Goal: Task Accomplishment & Management: Use online tool/utility

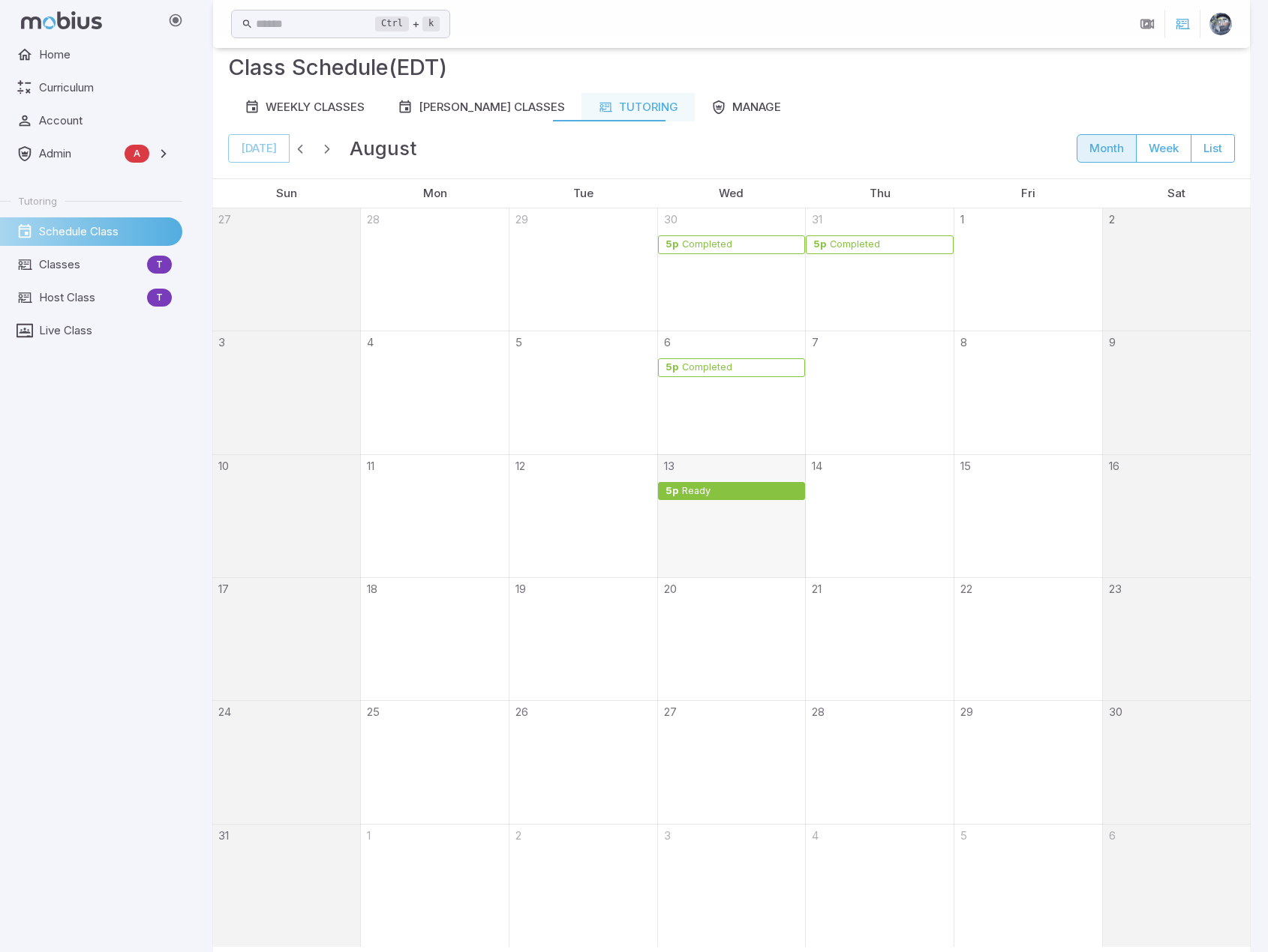
click at [712, 490] on div "Ready" at bounding box center [739, 492] width 118 height 12
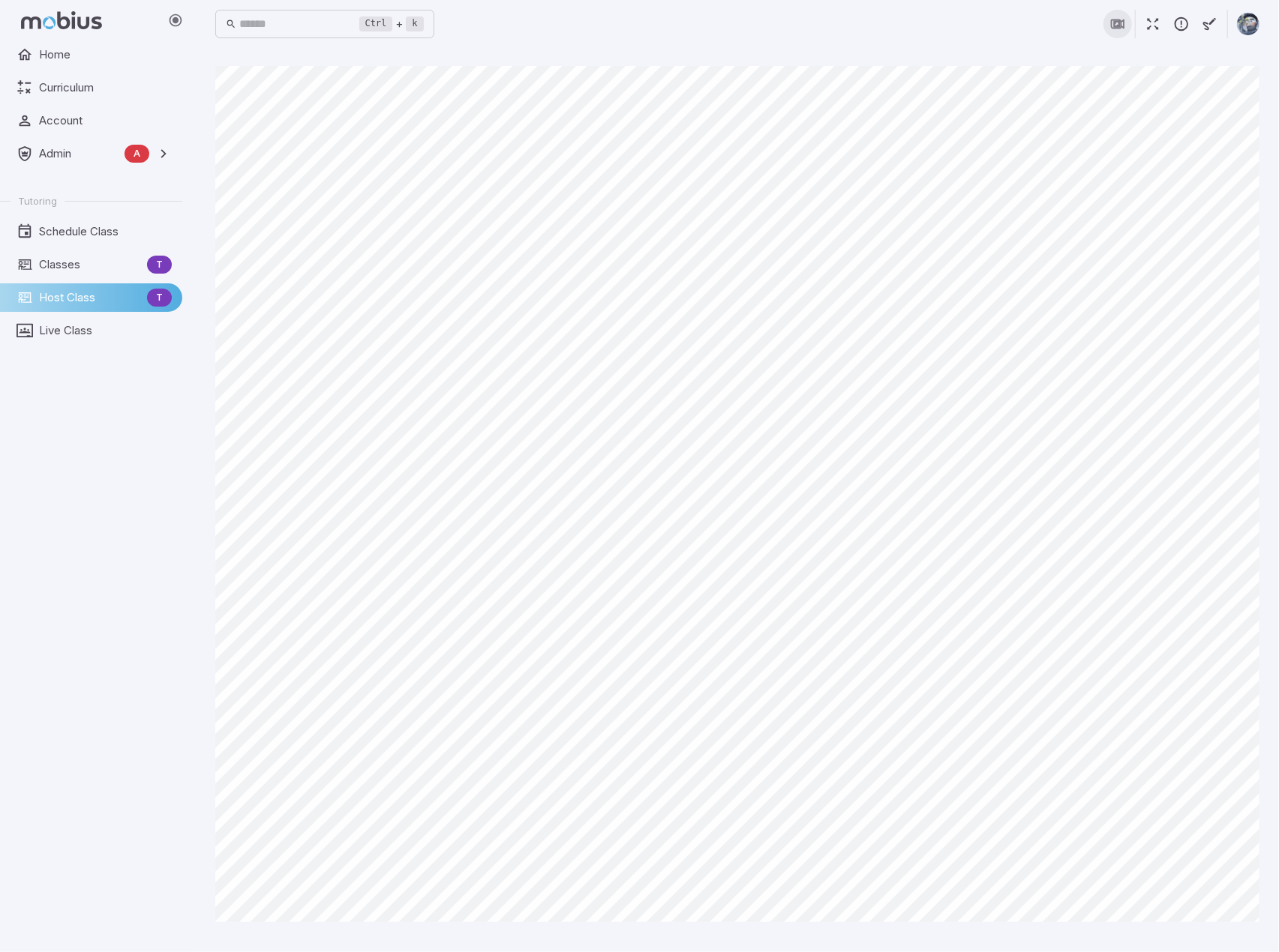
click at [1117, 29] on icon "button" at bounding box center [1117, 24] width 16 height 16
click at [1140, 22] on icon "button" at bounding box center [1181, 24] width 16 height 16
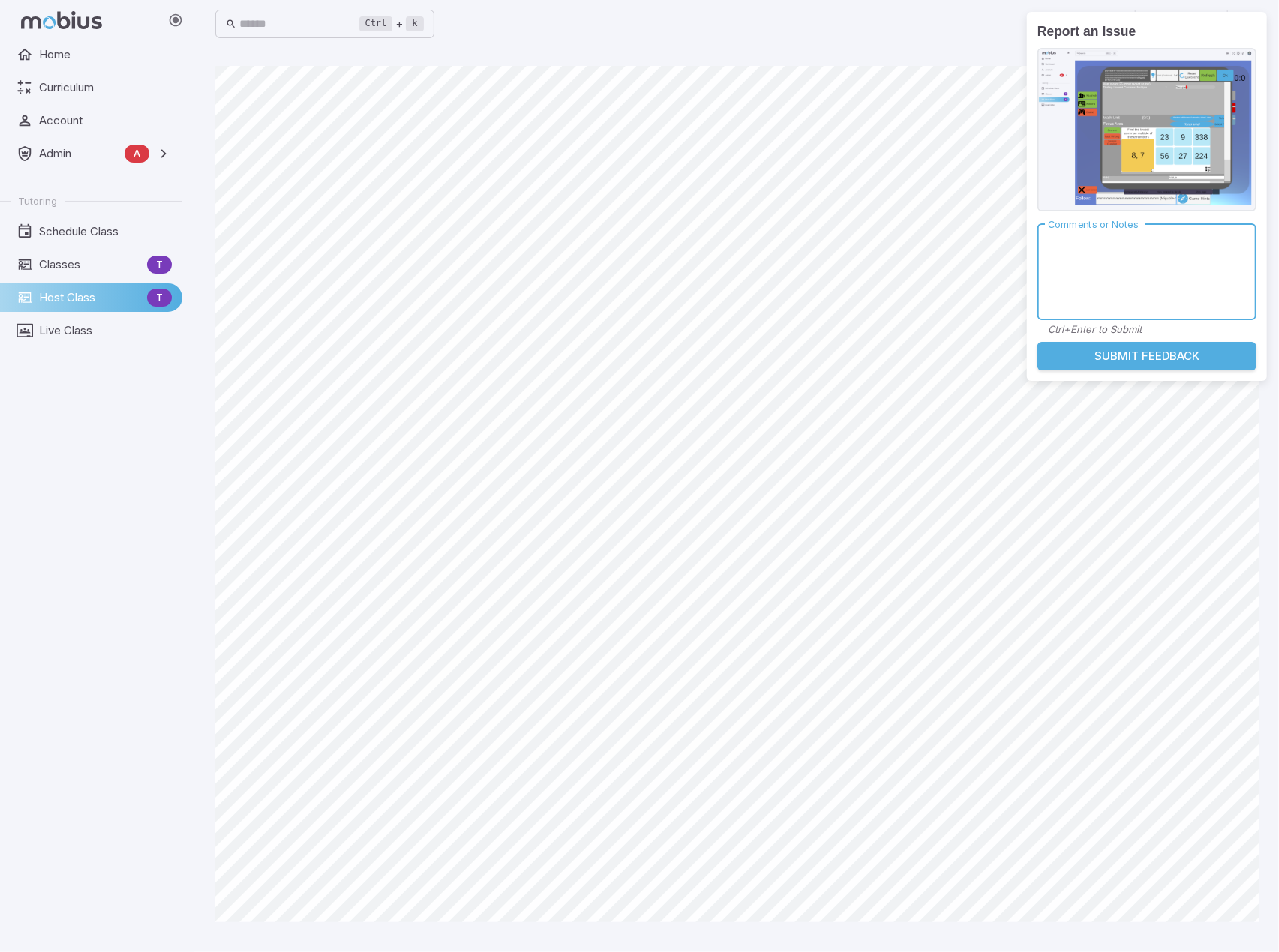
click at [1088, 241] on textarea "Comments or Notes" at bounding box center [1147, 272] width 198 height 72
type textarea "**********"
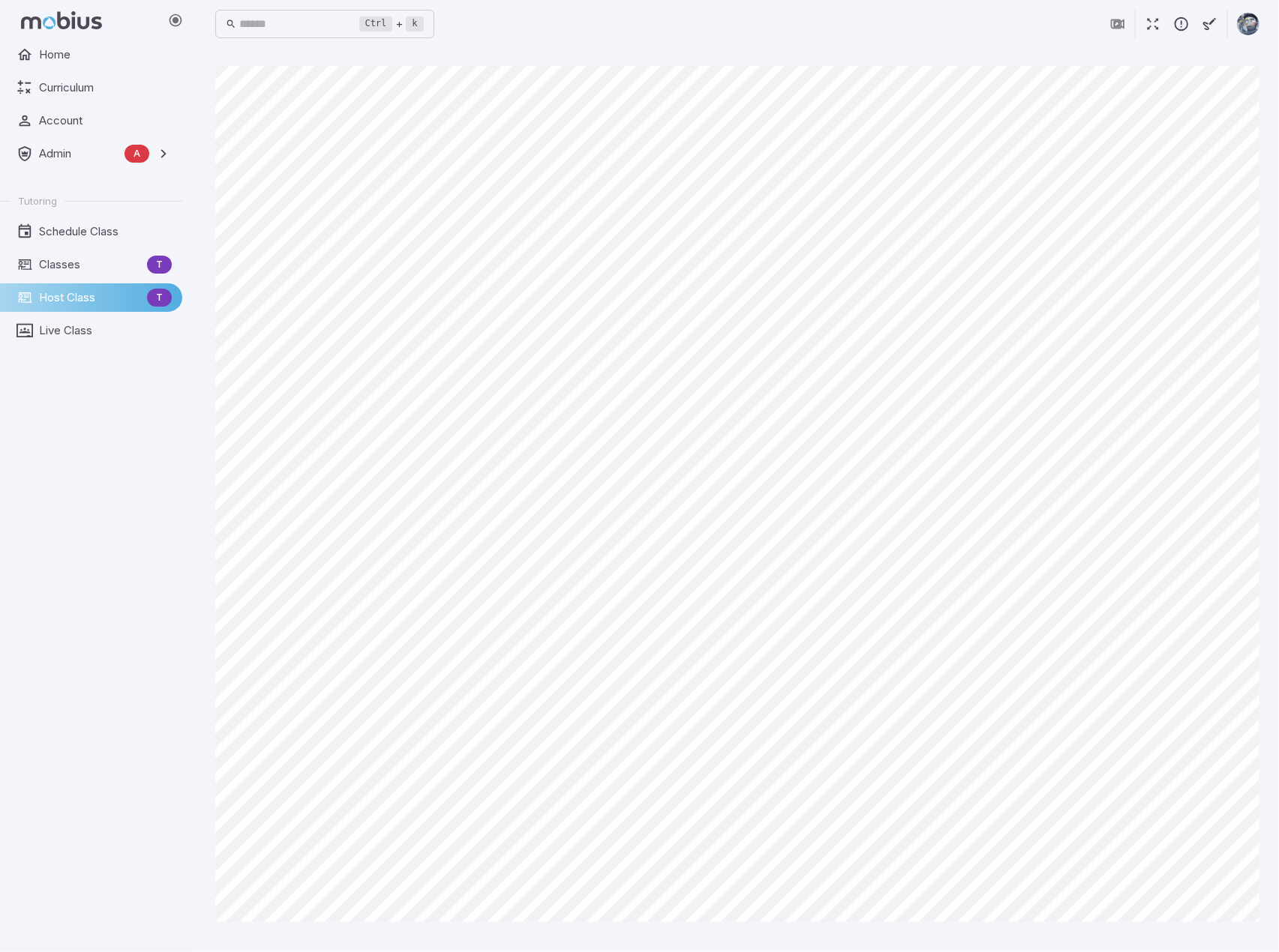
click at [755, 37] on div "Ctrl + k ​" at bounding box center [737, 23] width 1044 height 33
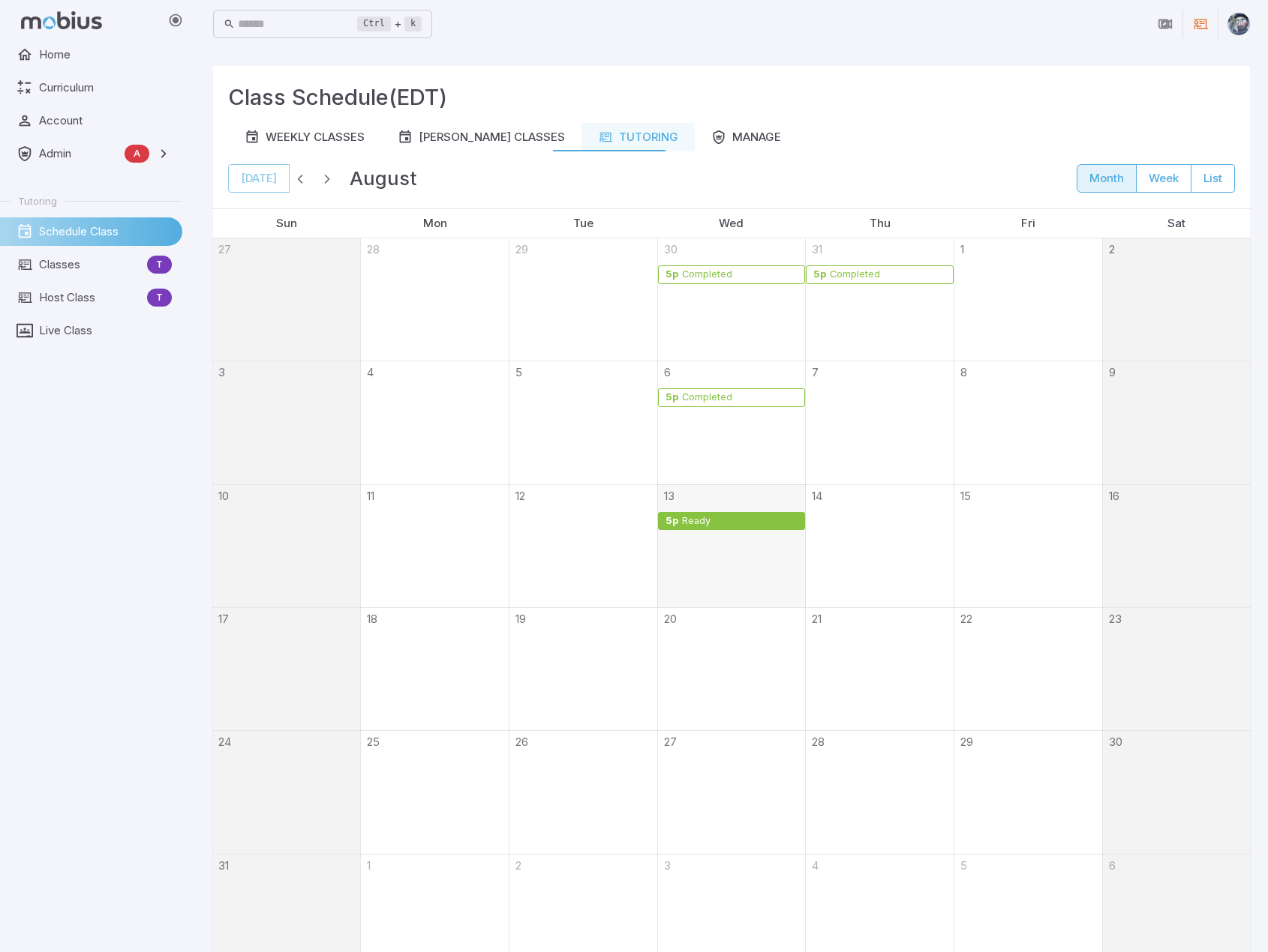
click at [726, 519] on div "Ready" at bounding box center [739, 521] width 118 height 12
